Goal: Information Seeking & Learning: Learn about a topic

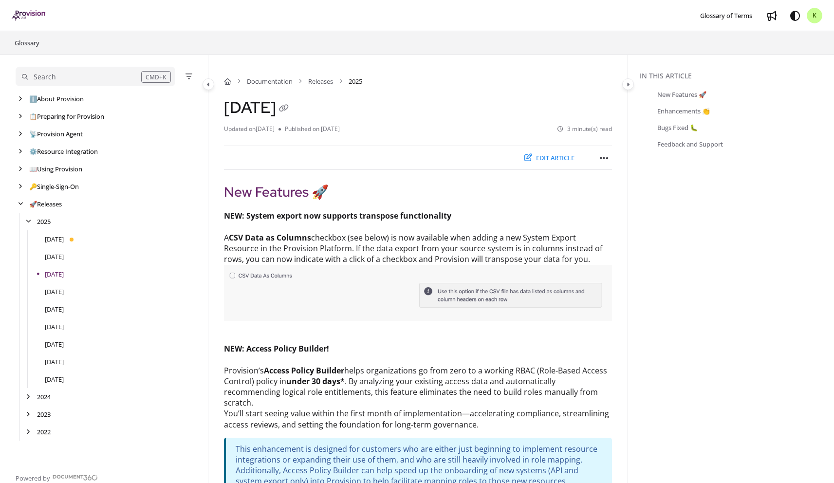
click at [64, 236] on link "[DATE]" at bounding box center [54, 239] width 19 height 10
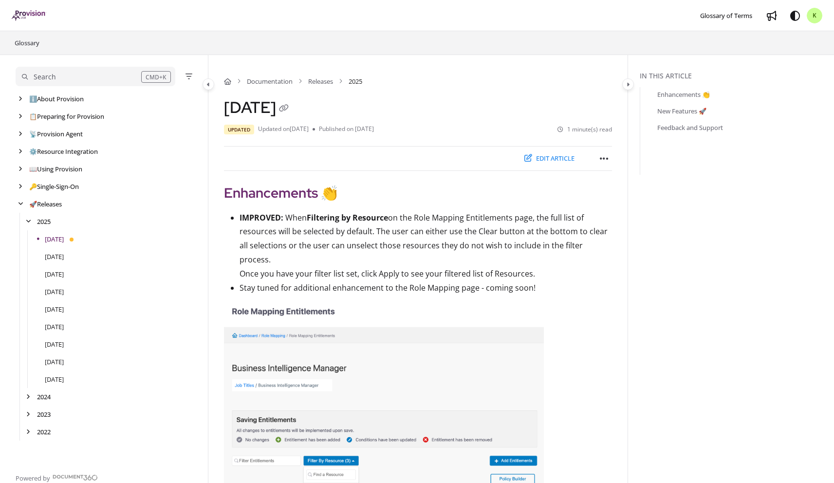
click at [64, 239] on link "[DATE]" at bounding box center [54, 239] width 19 height 10
click at [146, 238] on div "[DATE]" at bounding box center [108, 239] width 184 height 18
click at [607, 162] on icon "Article more options" at bounding box center [604, 159] width 9 height 10
click at [605, 162] on icon "Article more options" at bounding box center [604, 159] width 9 height 10
click at [440, 151] on div "Edit article Export PDF Print" at bounding box center [418, 158] width 388 height 25
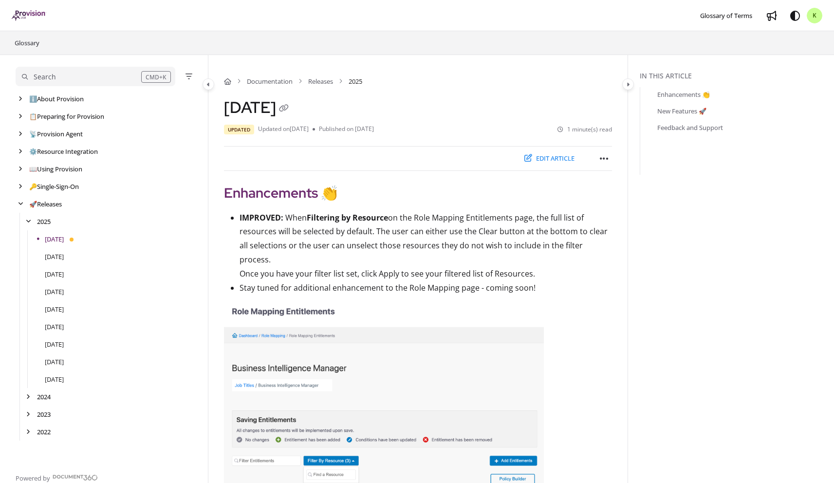
click at [94, 256] on div "[DATE]" at bounding box center [108, 257] width 184 height 18
click at [64, 252] on link "[DATE]" at bounding box center [54, 257] width 19 height 10
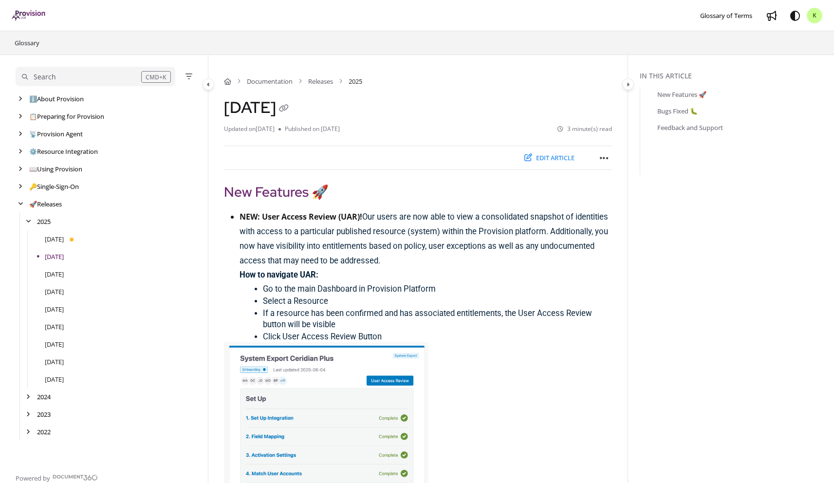
click at [89, 244] on div "[DATE]" at bounding box center [108, 239] width 184 height 18
click at [64, 240] on link "[DATE]" at bounding box center [54, 239] width 19 height 10
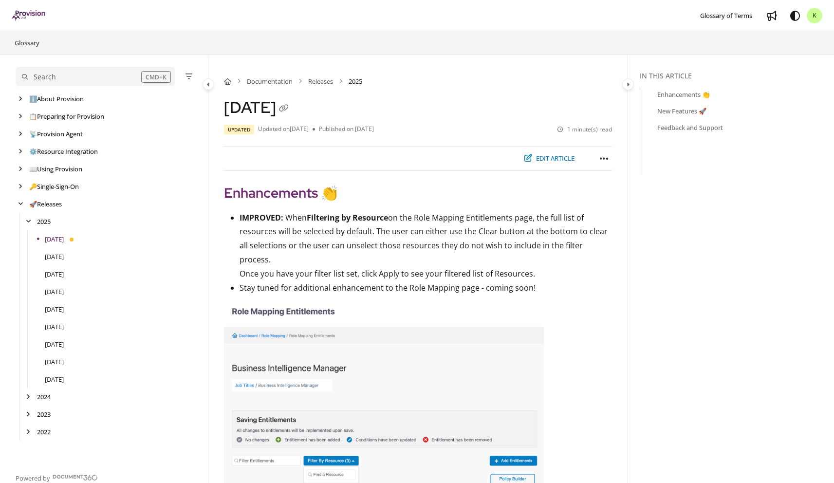
click at [564, 160] on button "Edit article" at bounding box center [549, 158] width 63 height 16
